Goal: Transaction & Acquisition: Purchase product/service

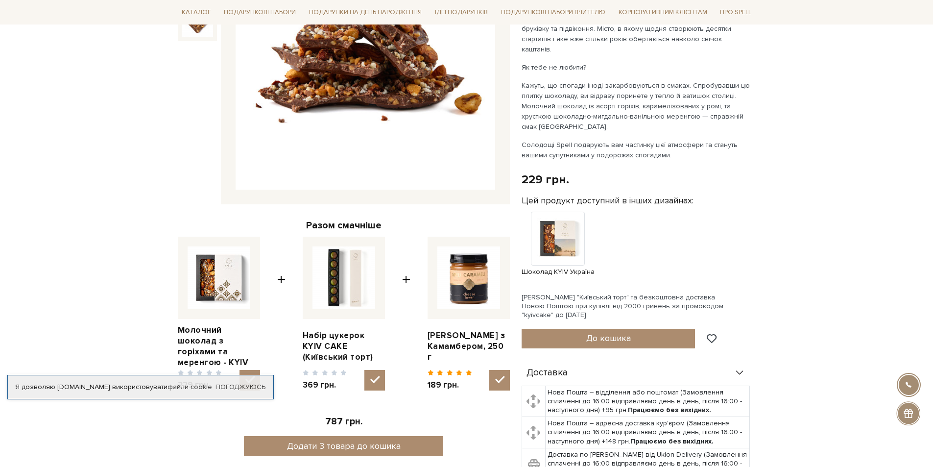
scroll to position [245, 0]
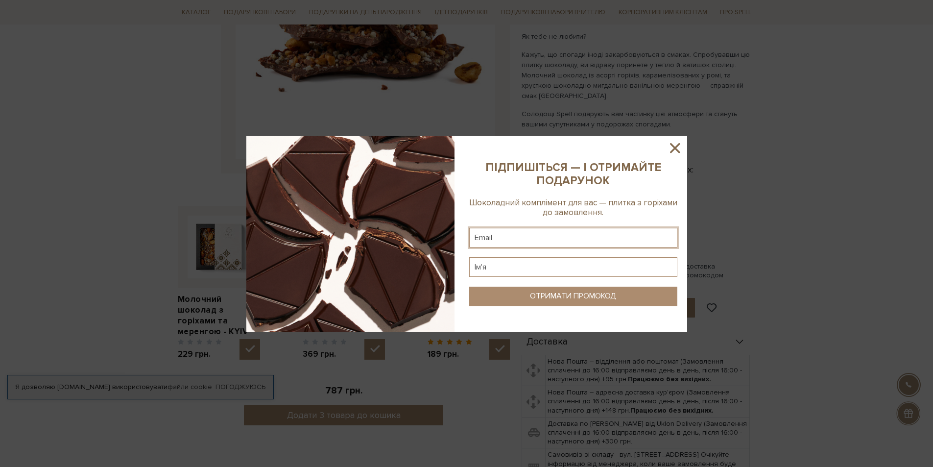
click at [616, 236] on input "text" at bounding box center [573, 238] width 208 height 20
type input "anna.sgt@ukr.net"
click at [564, 265] on input "text" at bounding box center [573, 267] width 208 height 20
type input "Анна"
click at [589, 294] on div "ОТРИМАТИ ПРОМОКОД" at bounding box center [573, 295] width 86 height 9
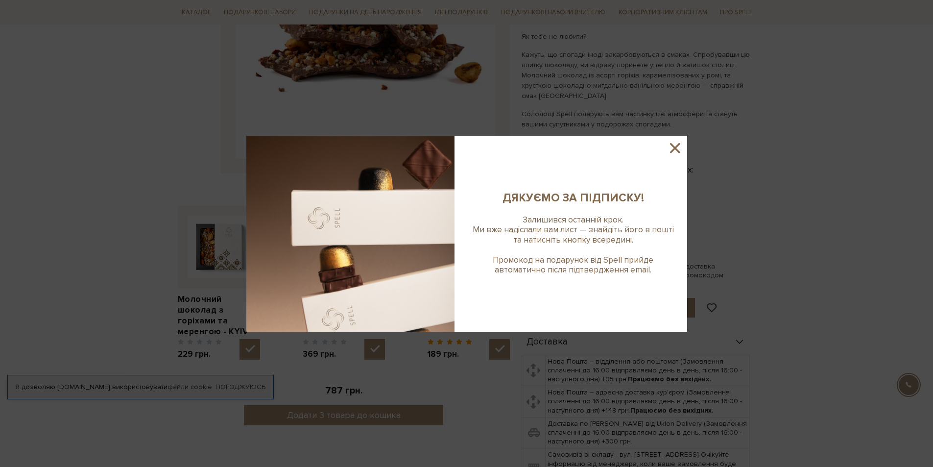
click at [678, 150] on icon at bounding box center [675, 148] width 10 height 10
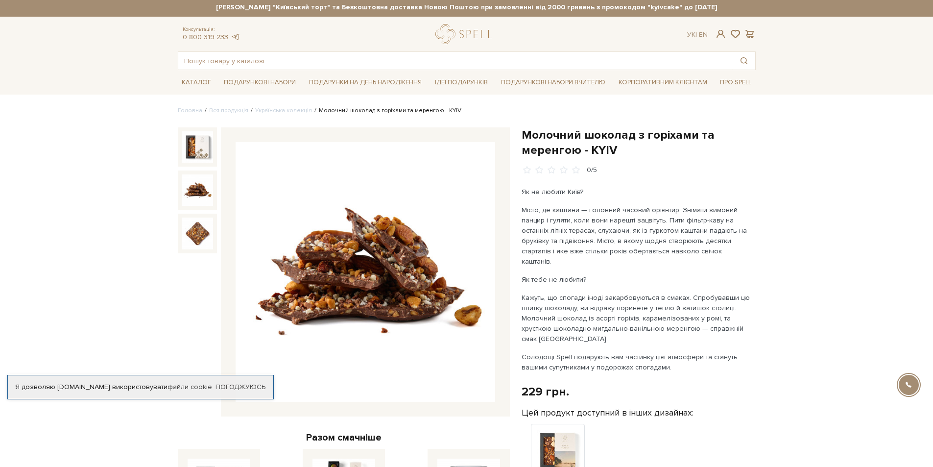
scroll to position [0, 0]
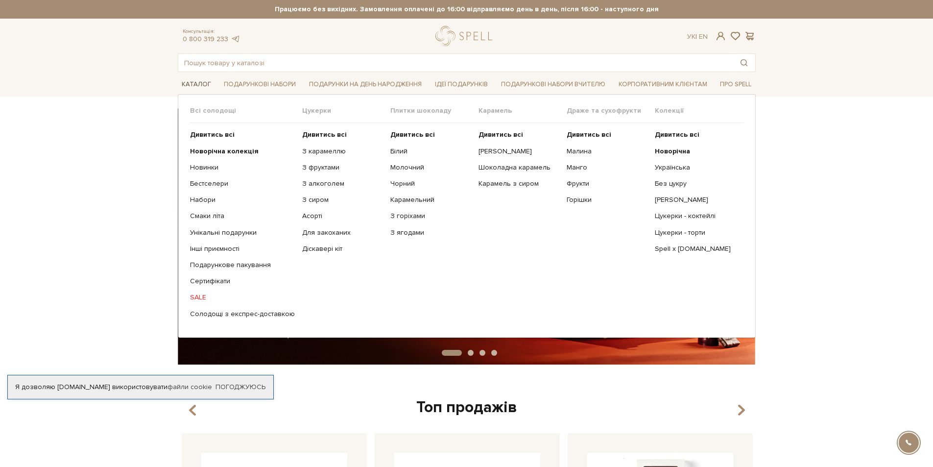
click at [194, 84] on link "Каталог" at bounding box center [196, 84] width 37 height 15
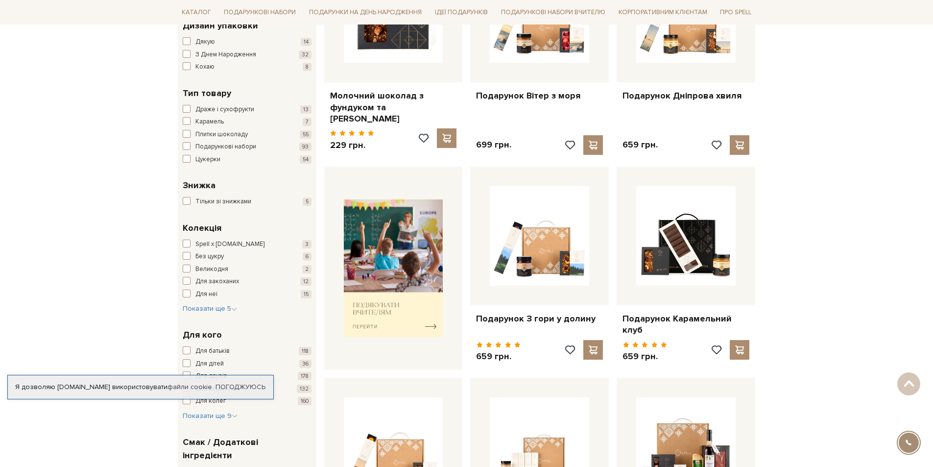
scroll to position [245, 0]
click at [398, 266] on img at bounding box center [393, 268] width 99 height 138
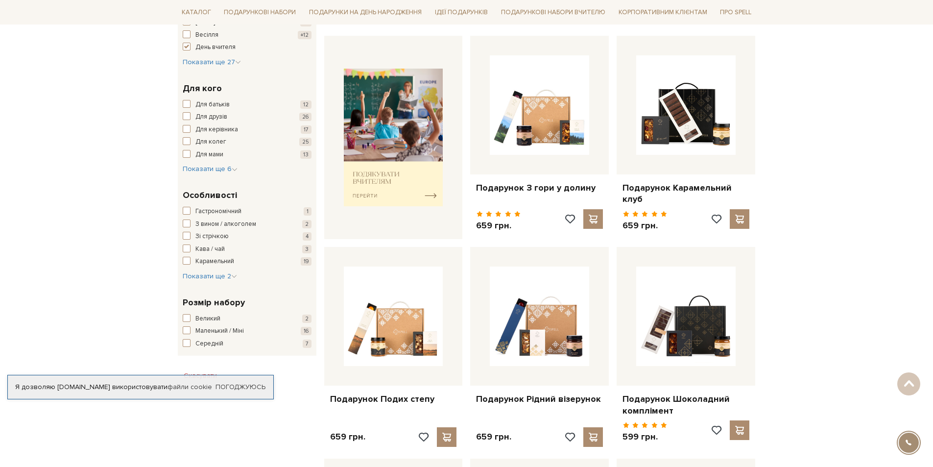
scroll to position [392, 0]
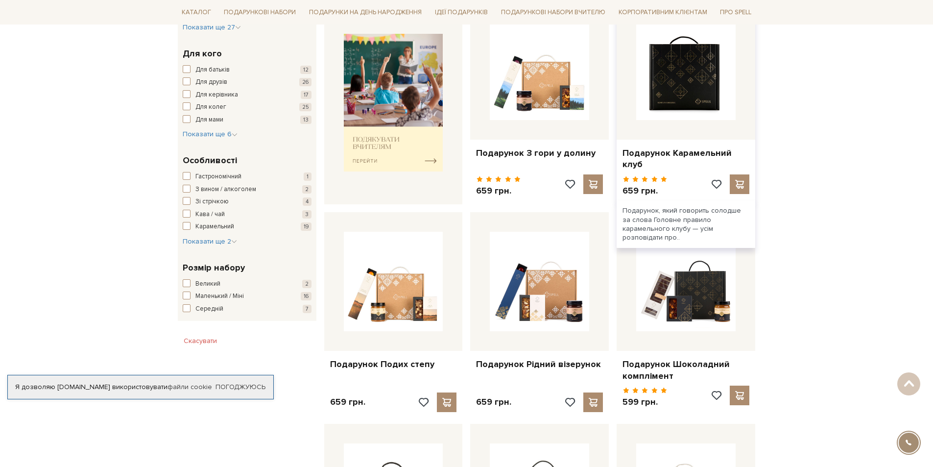
click at [672, 84] on img at bounding box center [685, 70] width 99 height 99
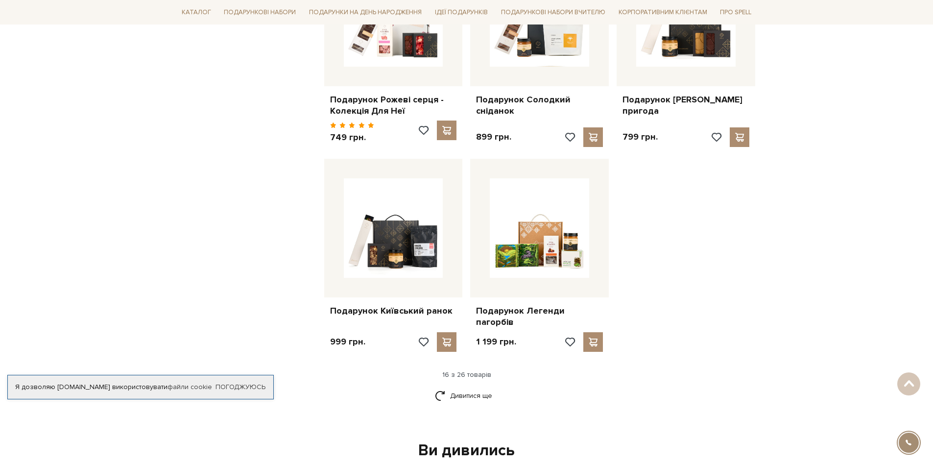
scroll to position [1077, 0]
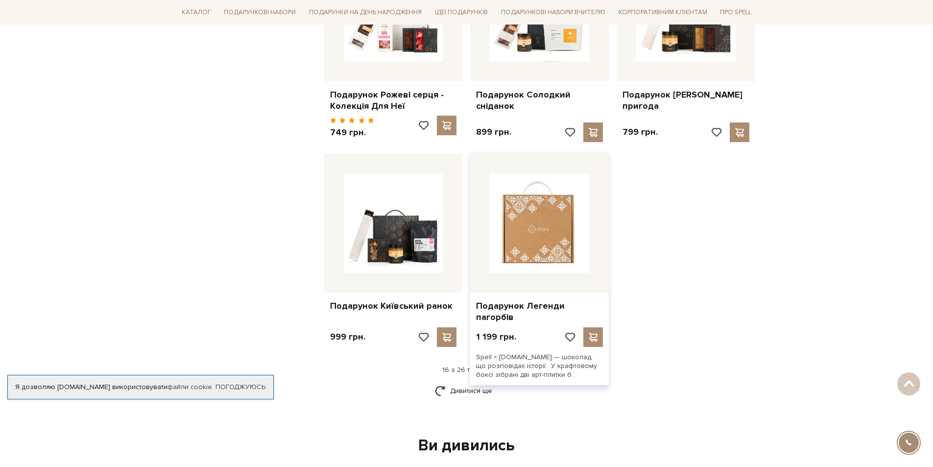
click at [544, 213] on img at bounding box center [539, 222] width 99 height 99
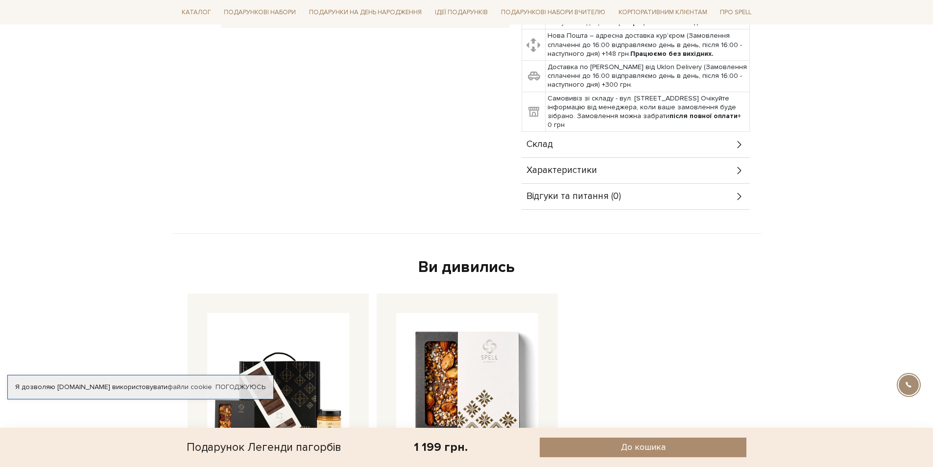
scroll to position [389, 0]
click at [737, 142] on icon at bounding box center [739, 145] width 4 height 7
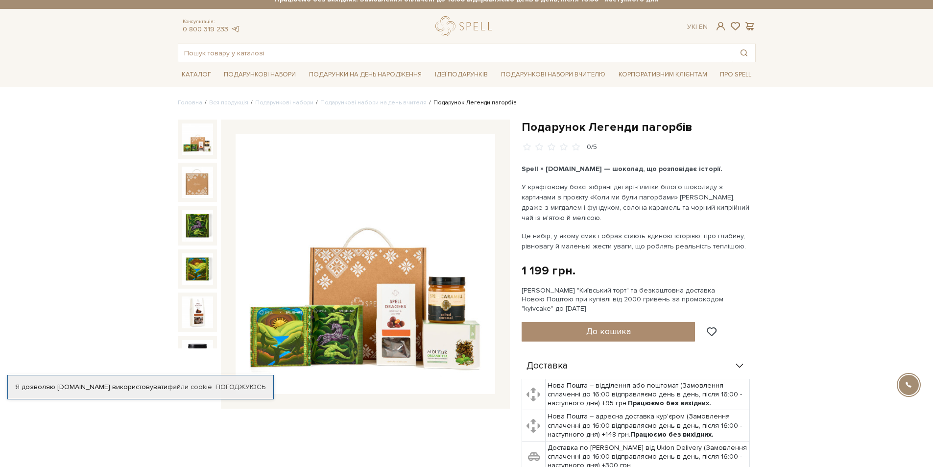
scroll to position [0, 0]
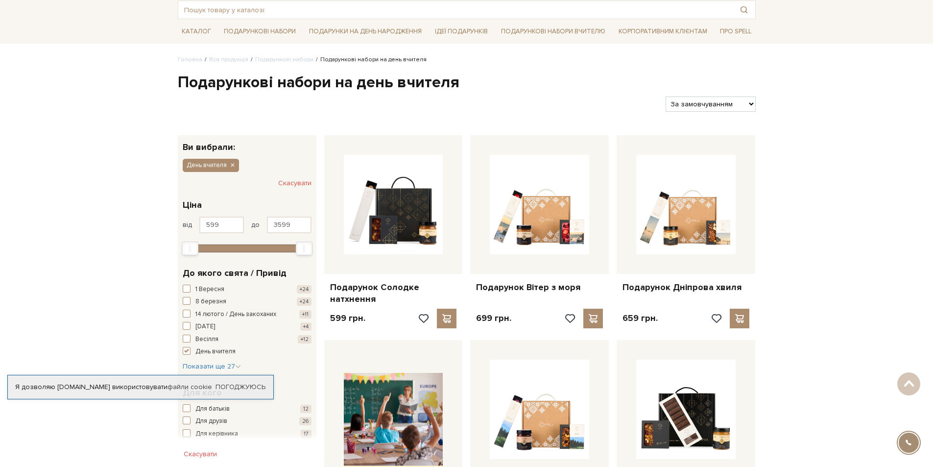
scroll to position [49, 0]
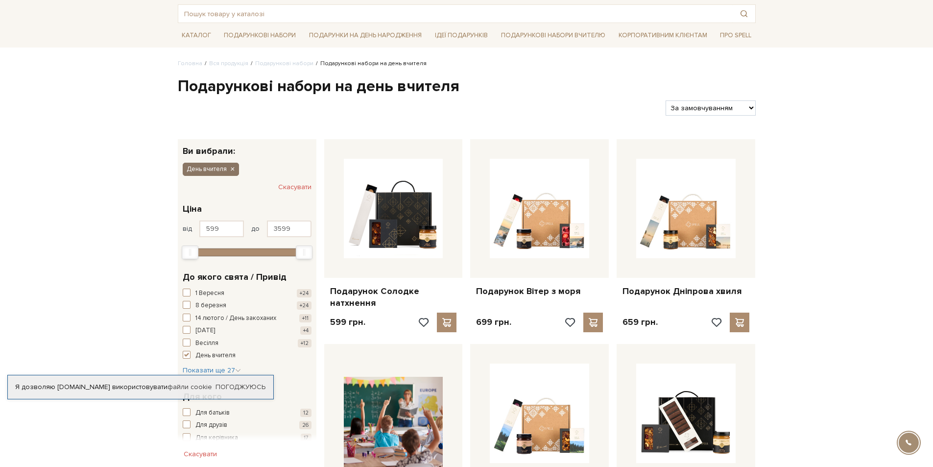
click at [232, 168] on icon "button" at bounding box center [232, 169] width 6 height 9
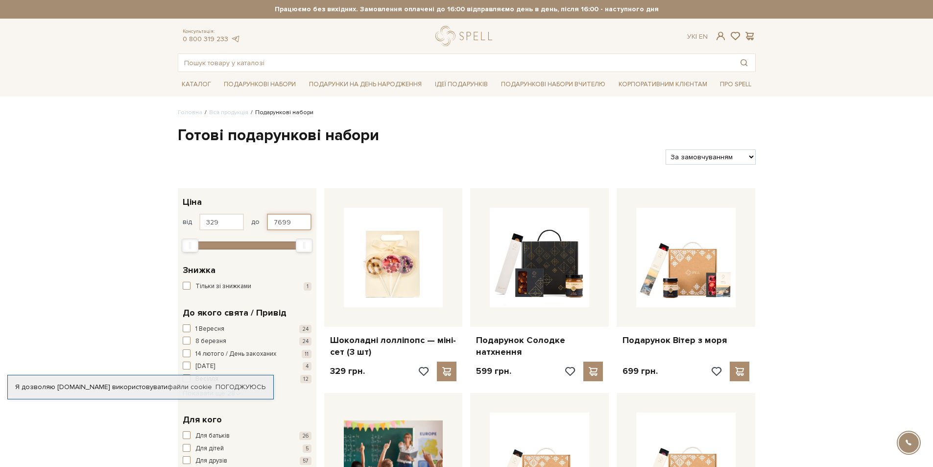
drag, startPoint x: 291, startPoint y: 219, endPoint x: 264, endPoint y: 220, distance: 26.5
click at [264, 220] on div "від 329 до 7699" at bounding box center [247, 221] width 129 height 17
type input "329"
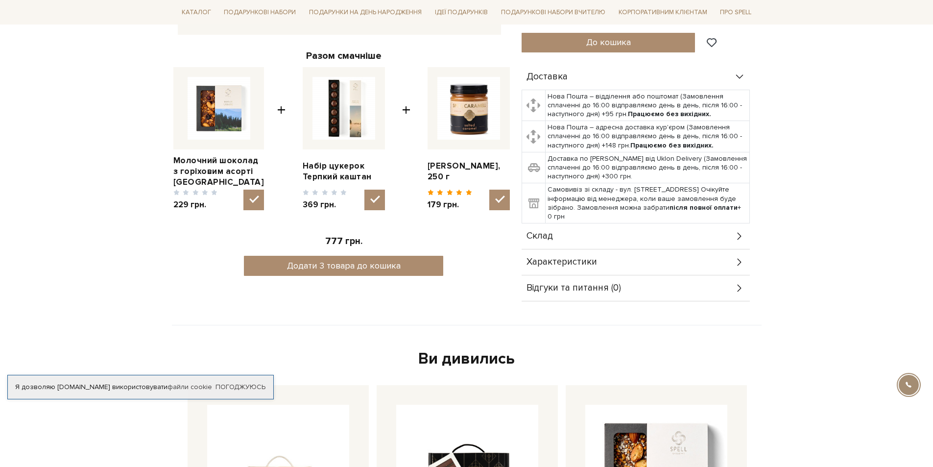
scroll to position [441, 0]
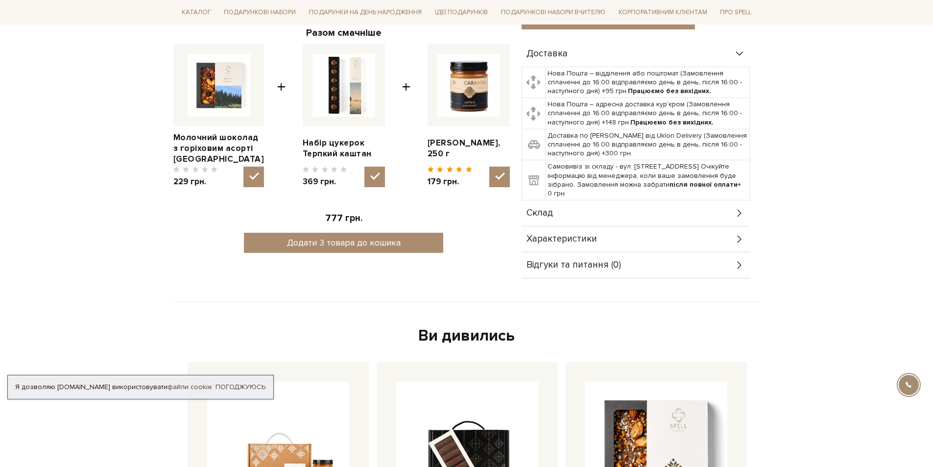
click at [685, 237] on div "Характеристики" at bounding box center [635, 238] width 228 height 25
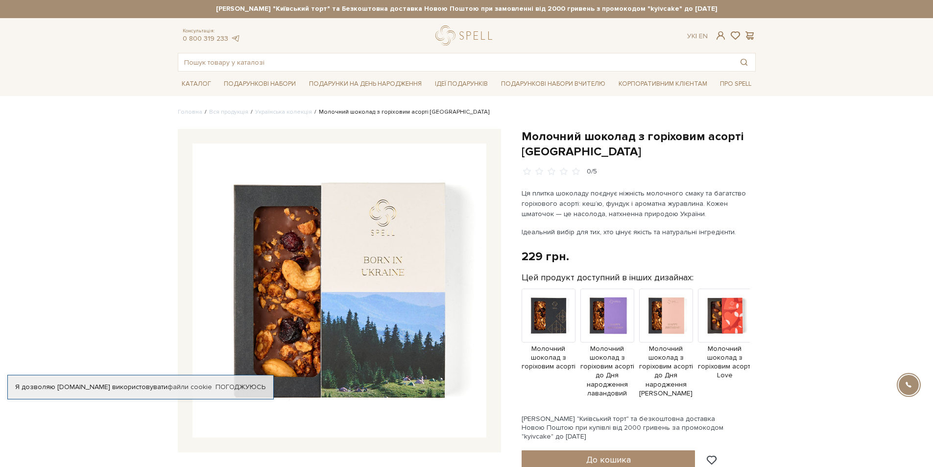
scroll to position [0, 0]
click at [403, 293] on img at bounding box center [339, 291] width 294 height 294
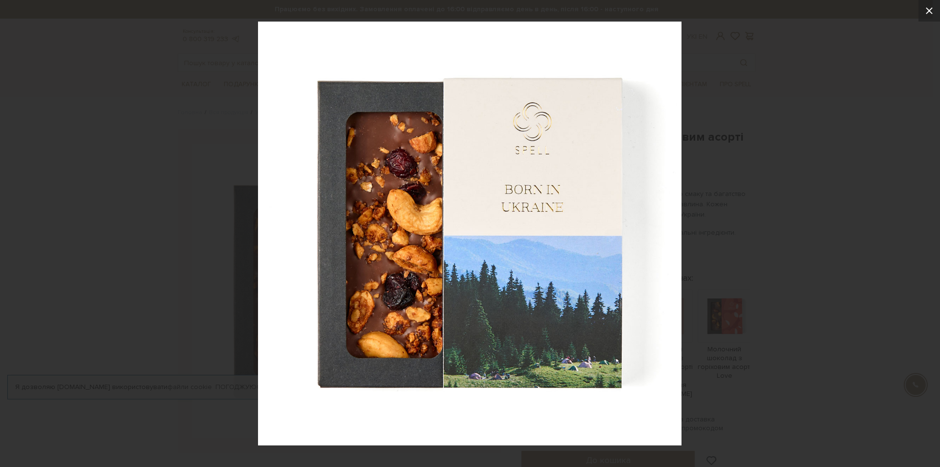
click at [923, 10] on icon at bounding box center [929, 11] width 12 height 12
